Goal: Task Accomplishment & Management: Use online tool/utility

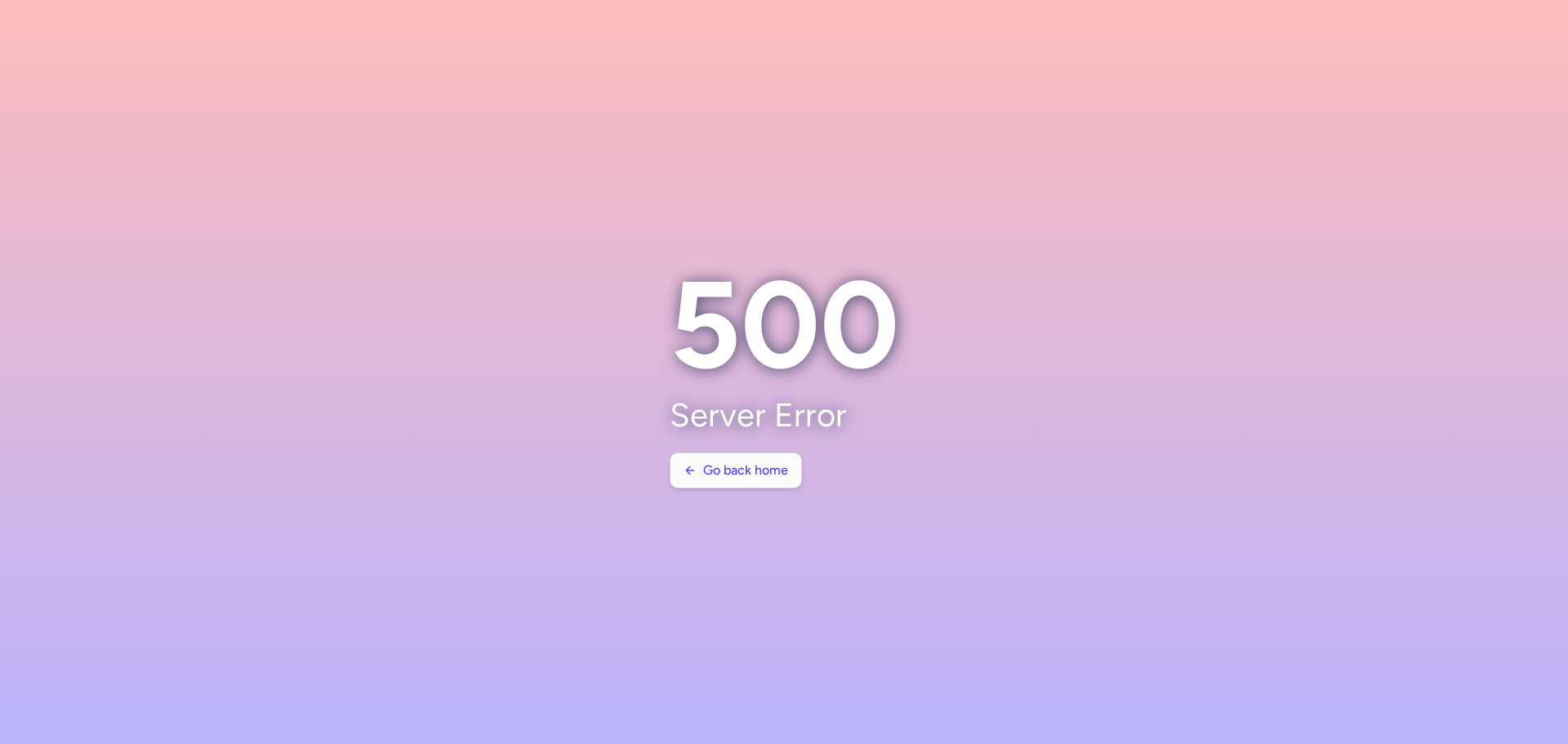
click at [715, 467] on span "Go back home" at bounding box center [745, 470] width 85 height 15
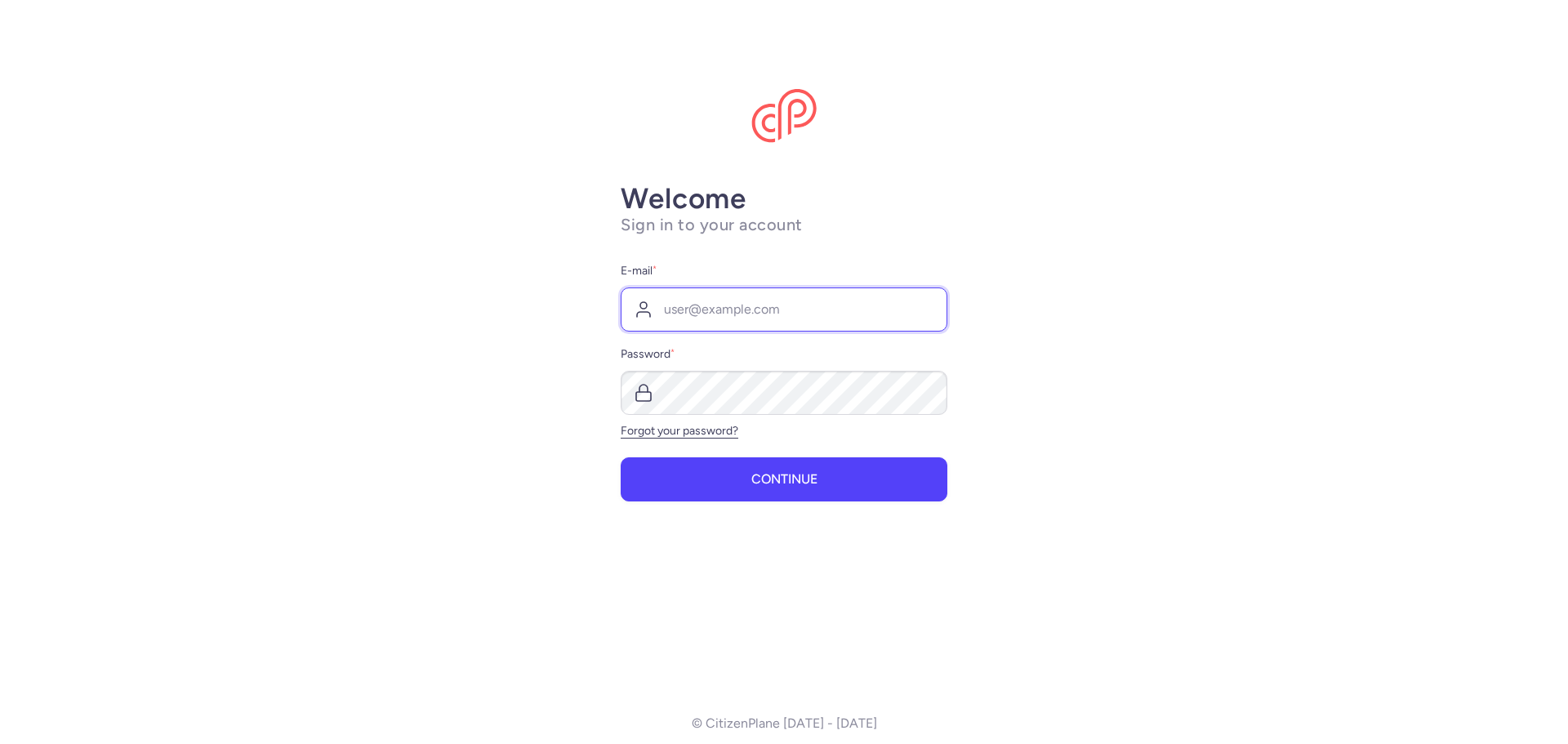
type input "[EMAIL_ADDRESS][DOMAIN_NAME]"
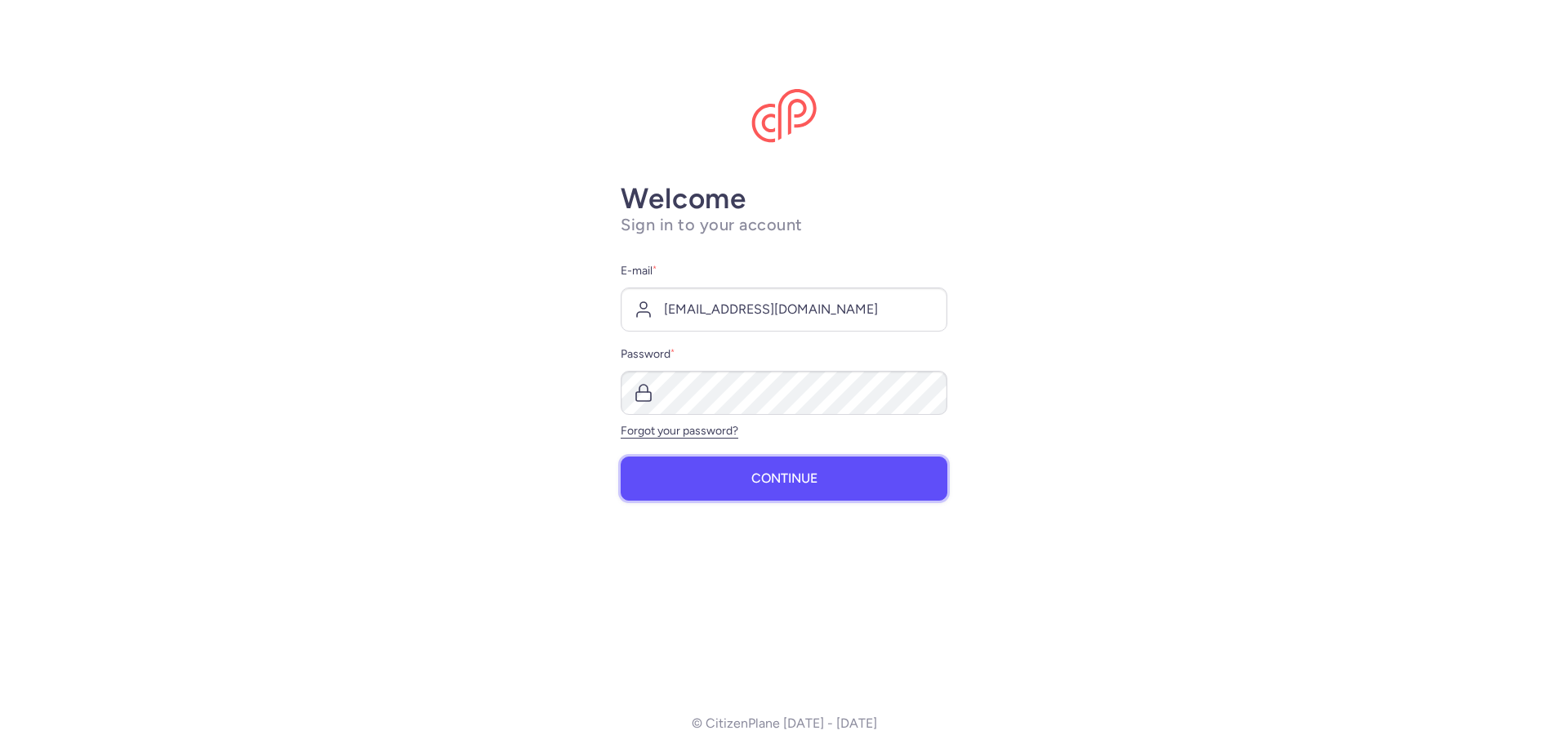
click at [839, 473] on button "Continue" at bounding box center [783, 479] width 326 height 44
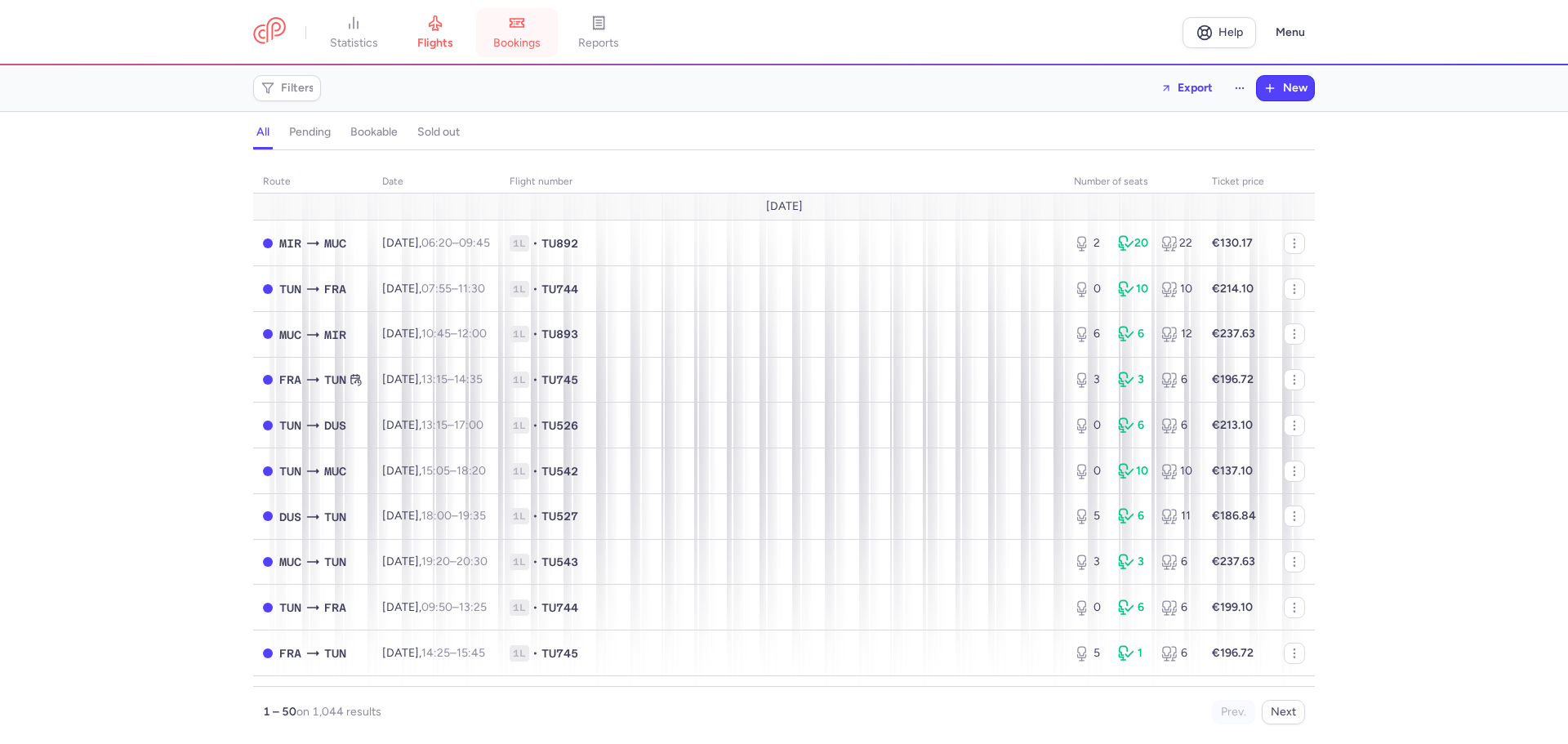
click at [519, 24] on icon at bounding box center [517, 24] width 3 height 0
click at [536, 130] on div "all pending bookable sold out" at bounding box center [783, 136] width 1061 height 29
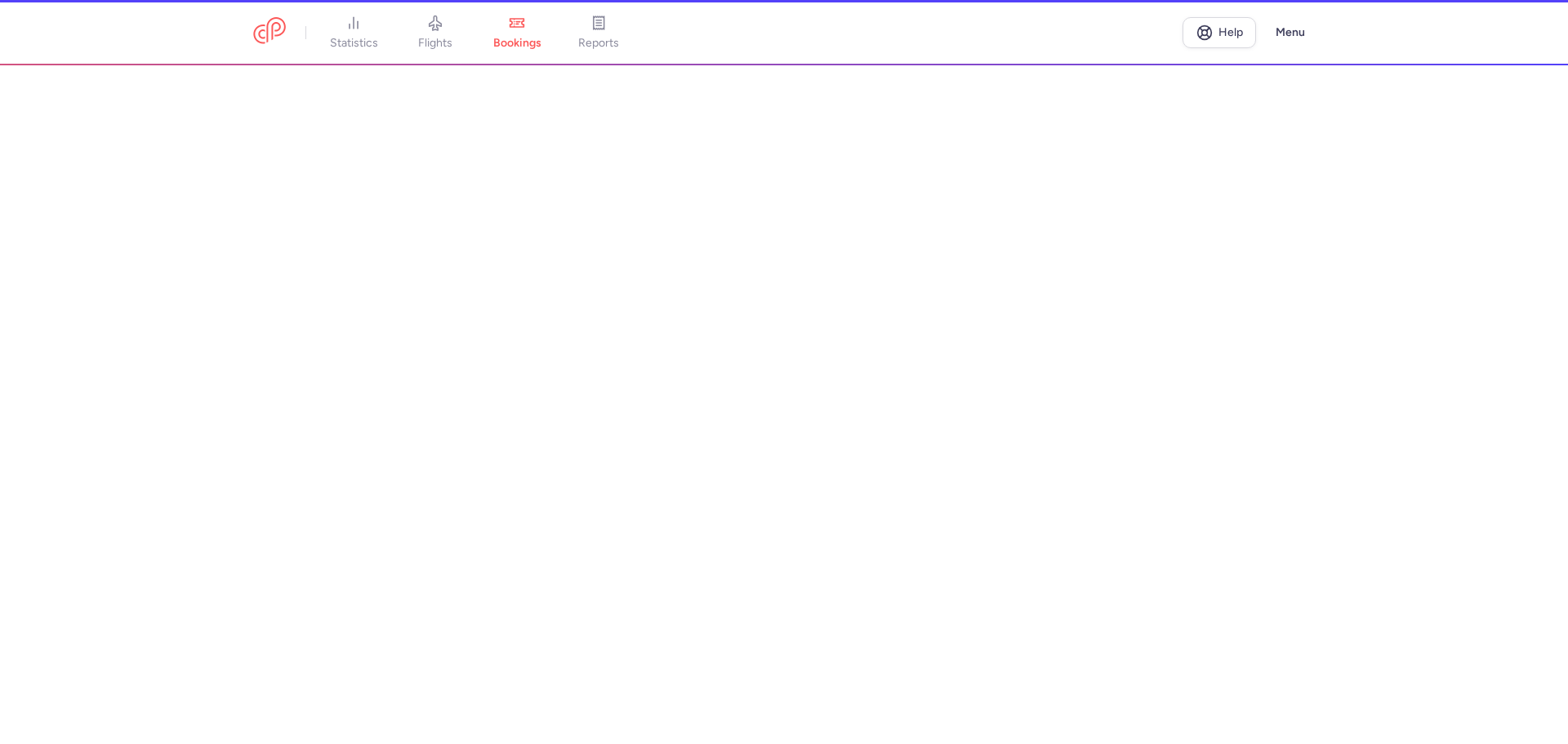
click at [536, 86] on div "Filters Export New all pending bookable sold out route date Flight number numbe…" at bounding box center [784, 404] width 1568 height 678
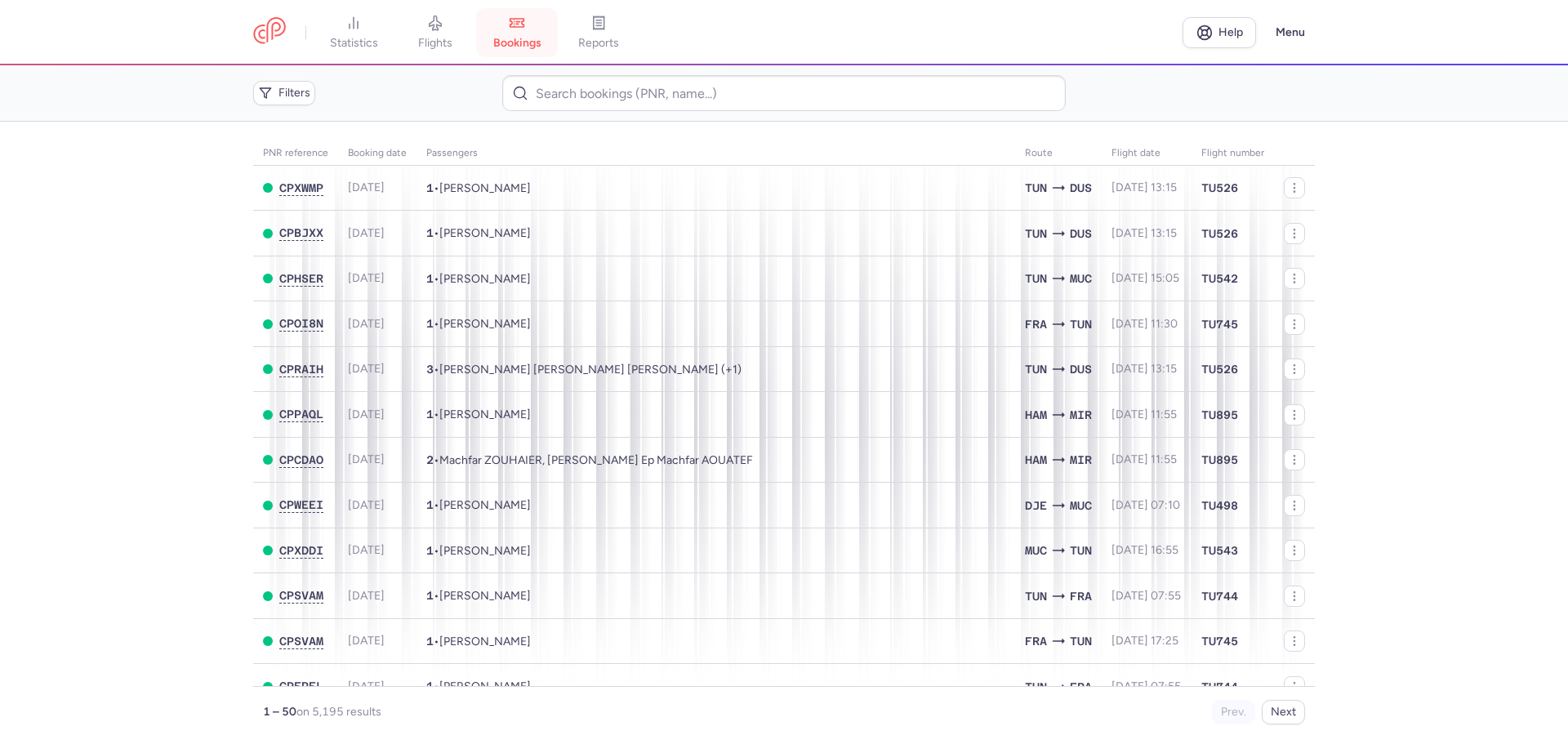
click at [519, 18] on icon at bounding box center [516, 23] width 17 height 17
click at [592, 90] on input at bounding box center [783, 93] width 563 height 36
paste input "• T5HD64"
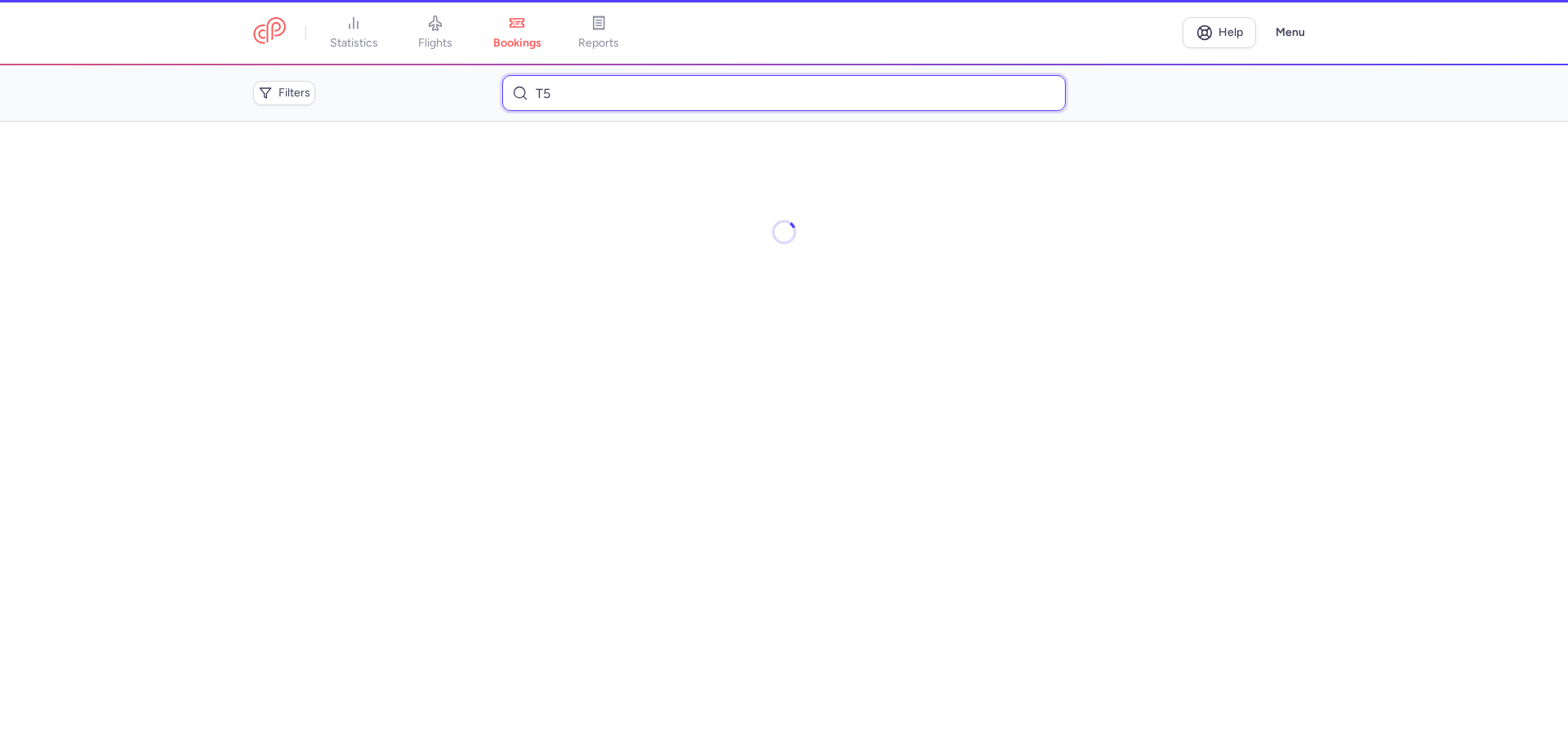
type input "T"
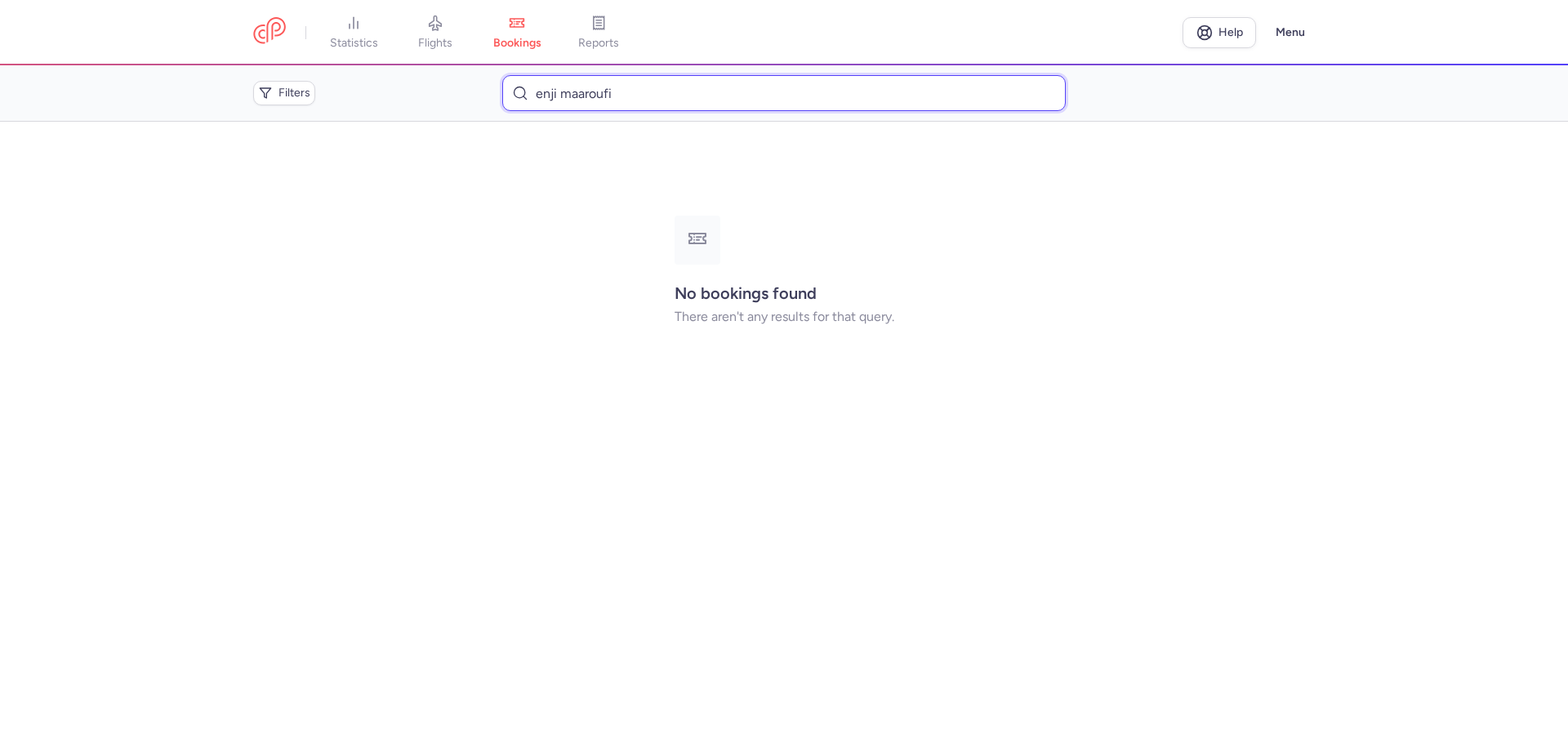
click at [652, 101] on input "enji maaroufi" at bounding box center [783, 93] width 563 height 36
type input "e"
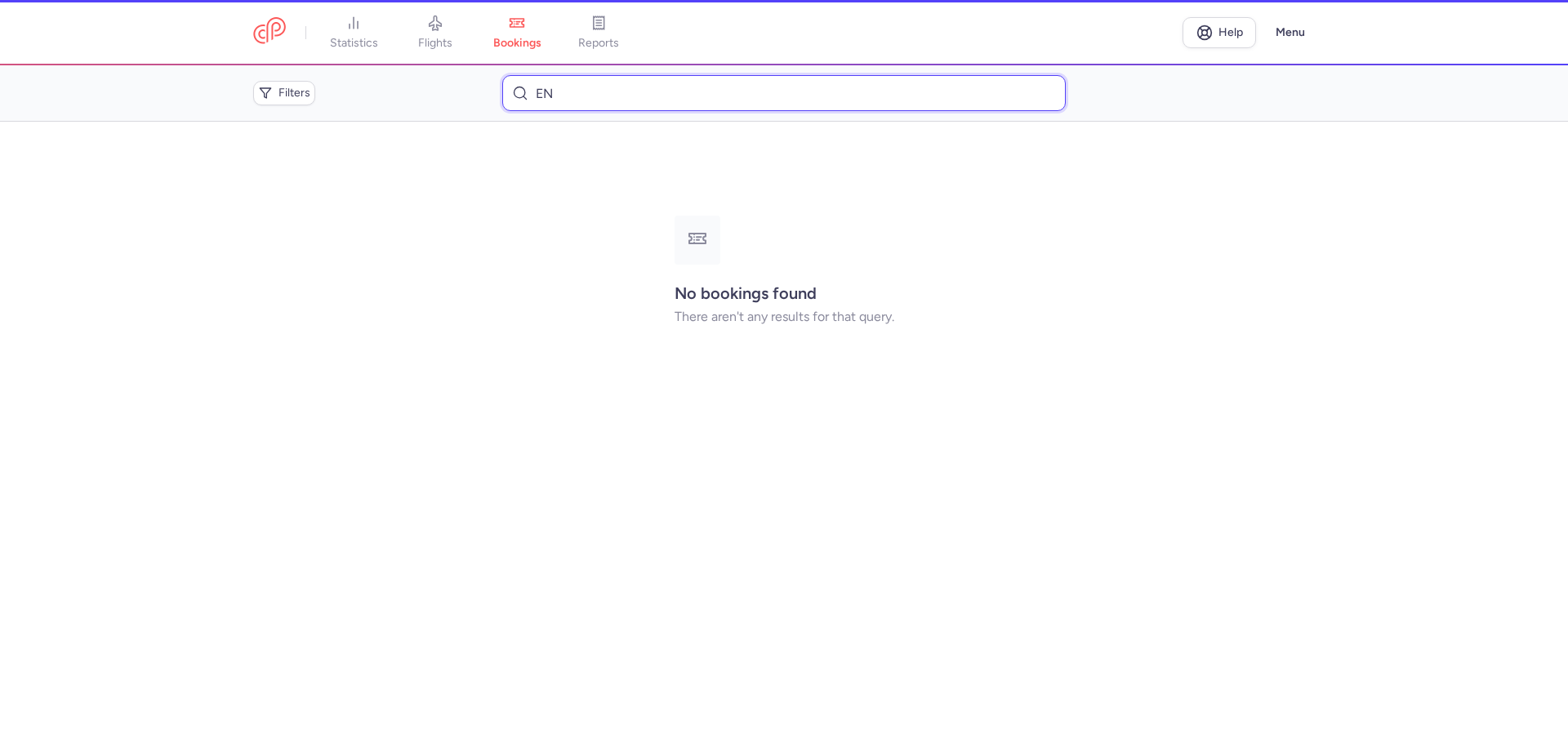
type input "E"
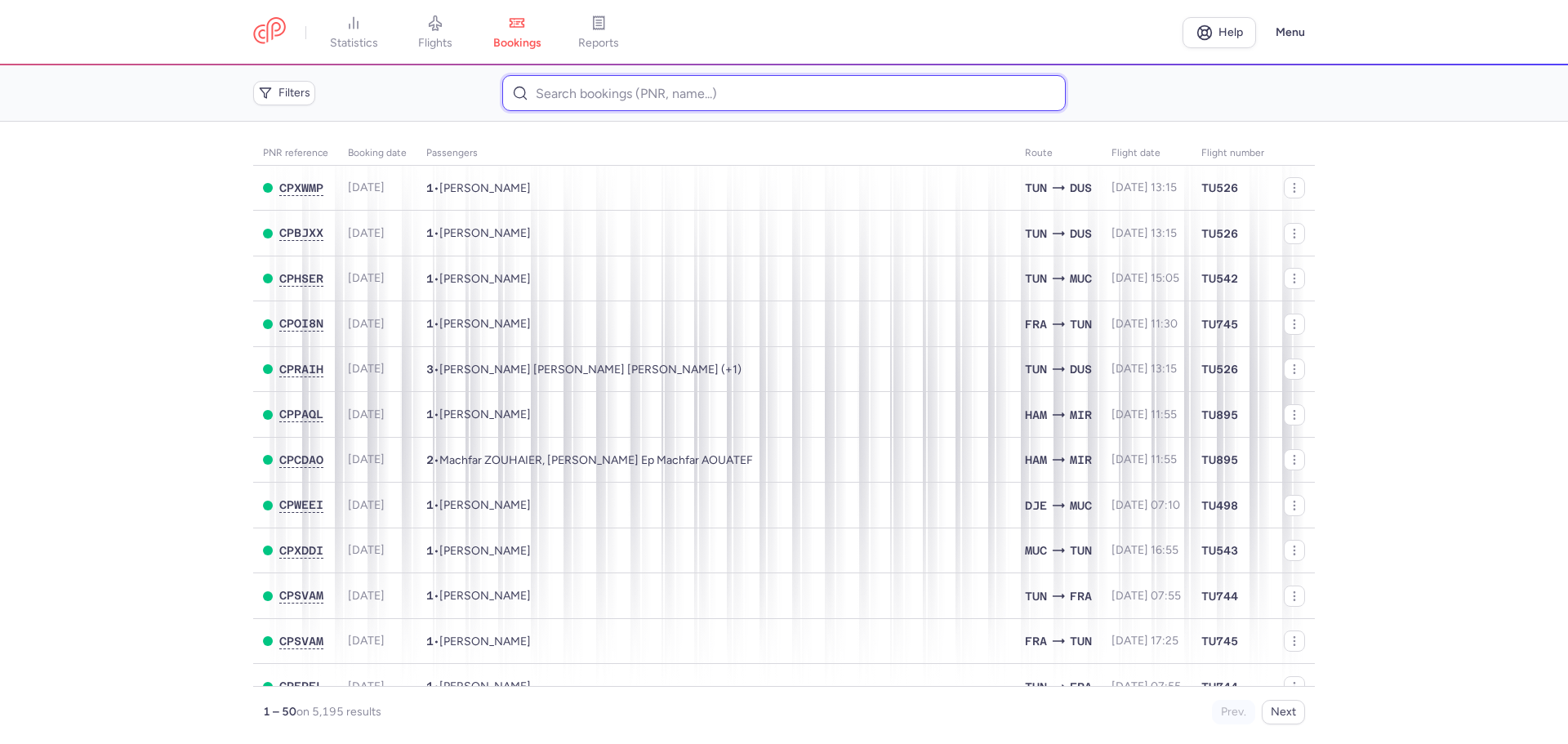
click at [672, 86] on input at bounding box center [783, 93] width 563 height 36
paste input "RNTPWP"
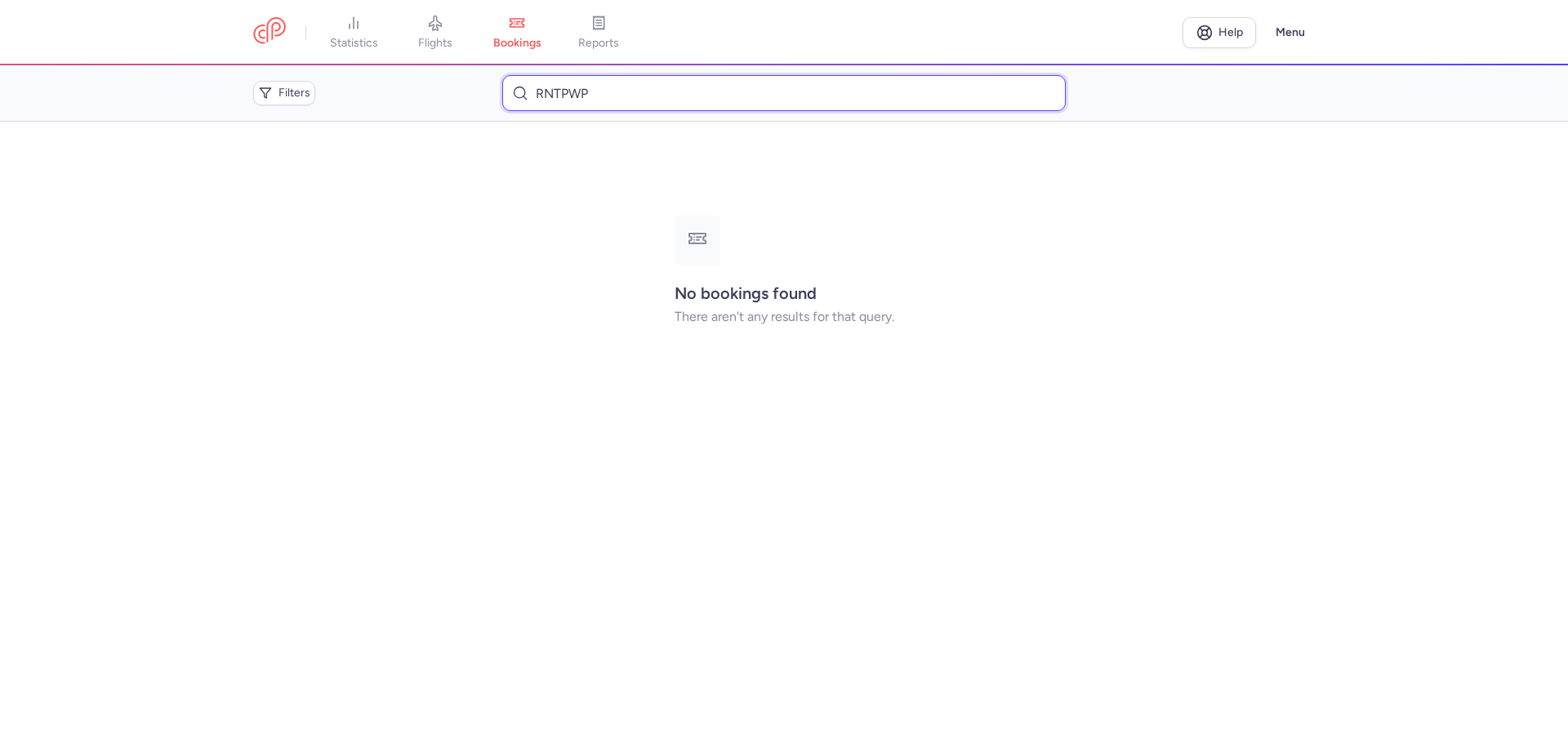
click at [616, 93] on input "RNTPWP" at bounding box center [783, 93] width 563 height 36
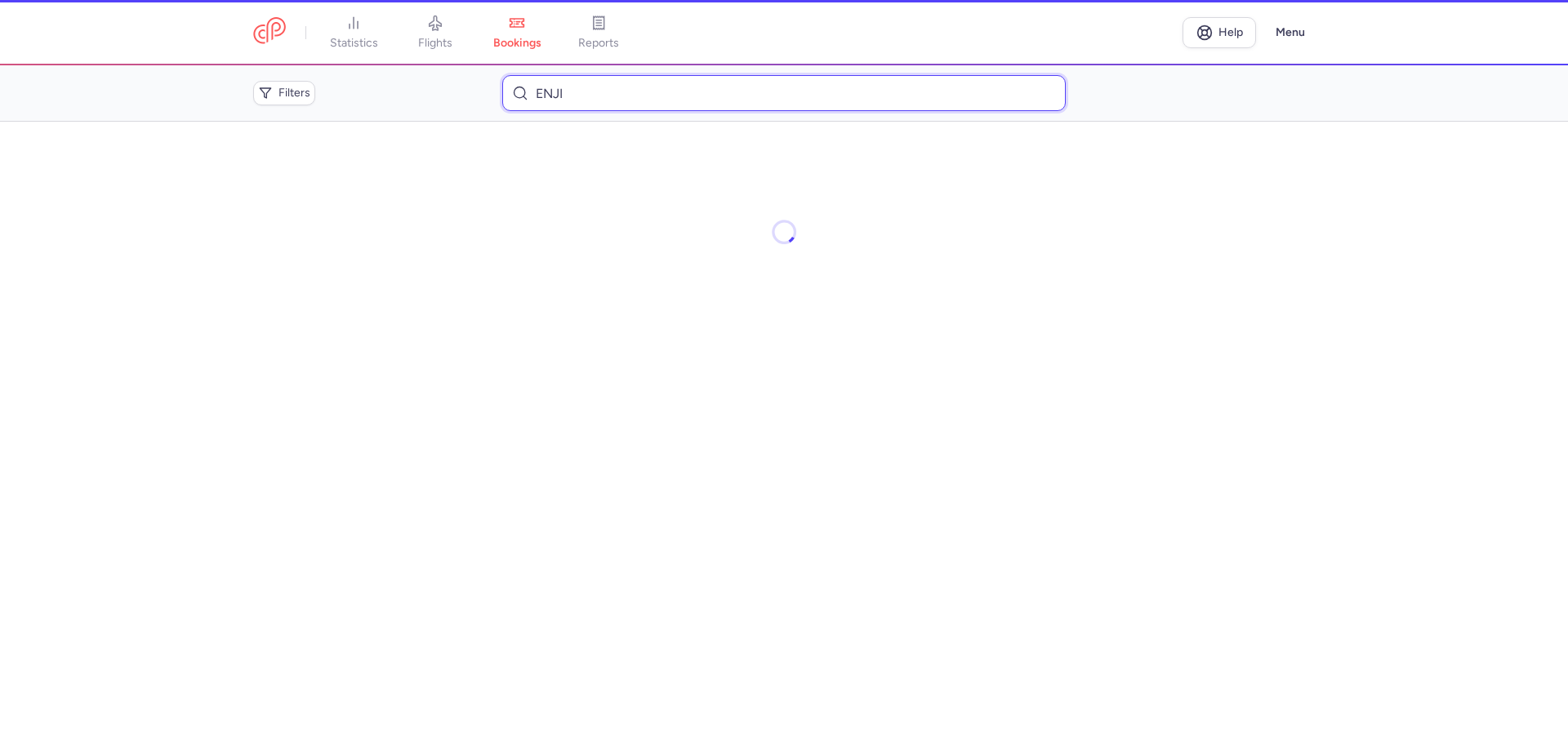
type input "ENJI"
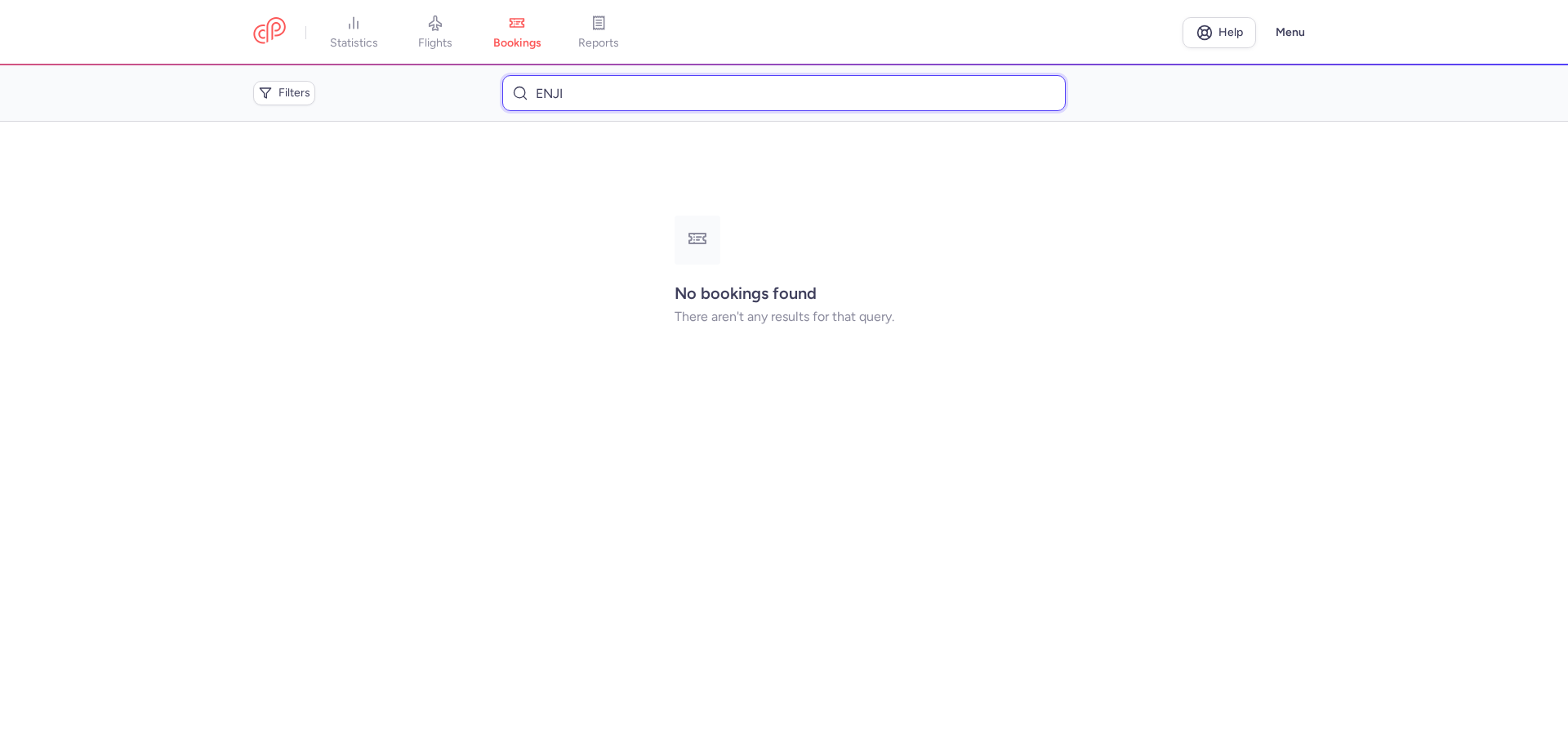
click at [611, 93] on input "ENJI" at bounding box center [783, 93] width 563 height 36
